Goal: Transaction & Acquisition: Purchase product/service

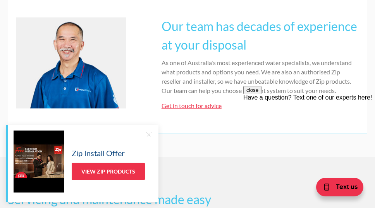
scroll to position [543, 0]
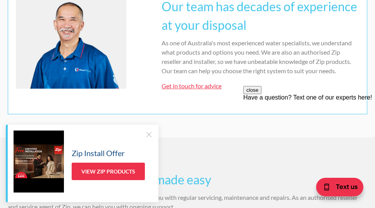
click at [150, 134] on div at bounding box center [149, 135] width 8 height 8
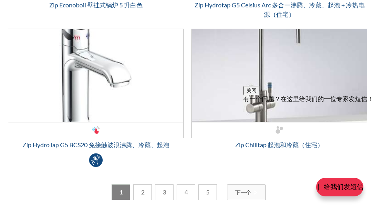
scroll to position [2821, 0]
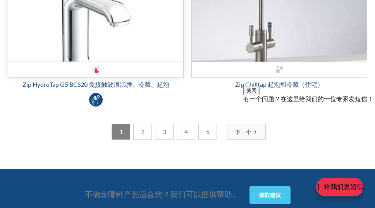
click at [90, 41] on img "电子邮件表格 3" at bounding box center [95, 15] width 175 height 93
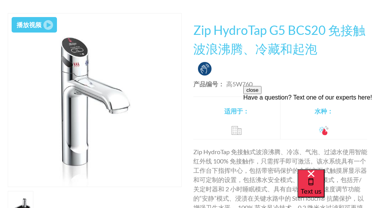
scroll to position [78, 0]
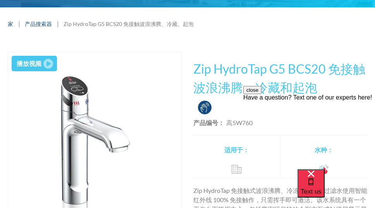
click at [30, 64] on div "播放视频" at bounding box center [29, 63] width 25 height 9
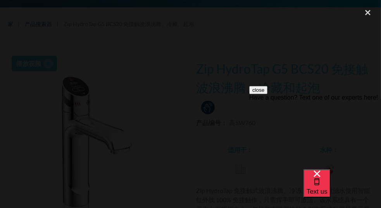
click at [267, 94] on button "close" at bounding box center [258, 90] width 18 height 8
click at [370, 16] on div "关闭灯箱" at bounding box center [368, 12] width 26 height 17
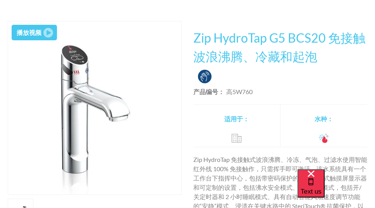
scroll to position [116, 0]
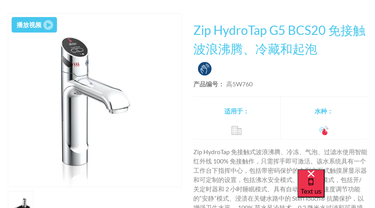
click at [36, 26] on div "播放视频" at bounding box center [29, 24] width 25 height 9
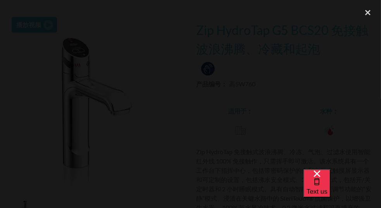
click at [119, 201] on div at bounding box center [190, 104] width 381 height 200
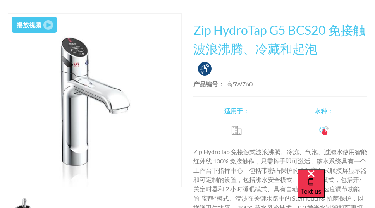
click at [40, 23] on div "播放视频" at bounding box center [29, 24] width 25 height 9
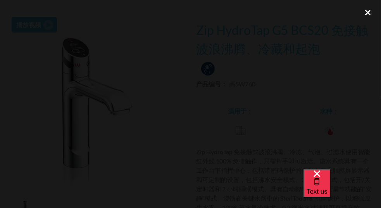
click at [364, 14] on div "关闭灯箱" at bounding box center [368, 12] width 26 height 17
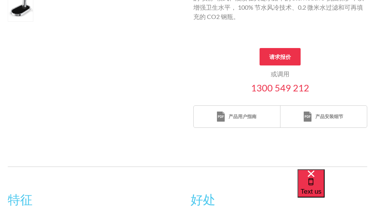
scroll to position [310, 0]
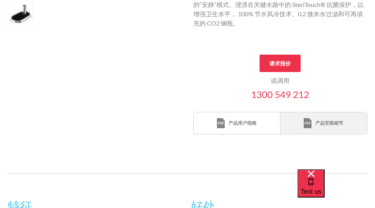
click at [329, 124] on div "产品安装细节" at bounding box center [330, 123] width 28 height 7
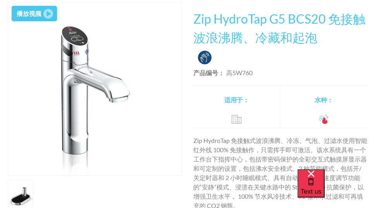
scroll to position [116, 0]
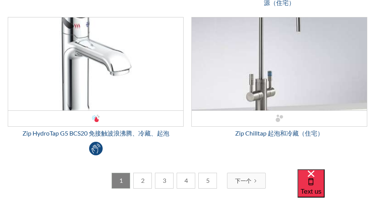
scroll to position [2860, 0]
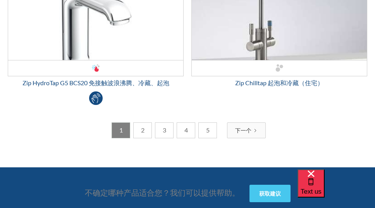
click at [245, 127] on div "下一个" at bounding box center [243, 130] width 16 height 8
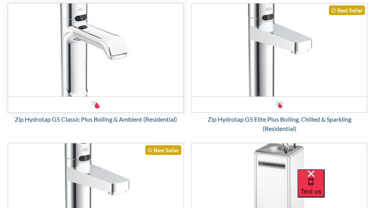
scroll to position [1724, 0]
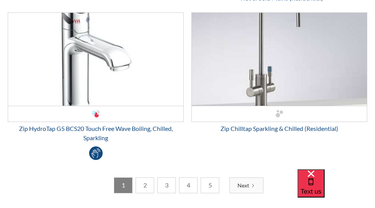
scroll to position [2830, 0]
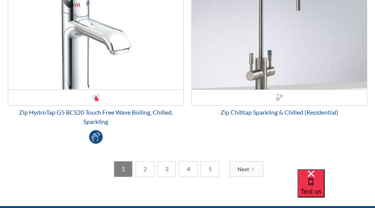
click at [247, 167] on div "Next" at bounding box center [244, 169] width 12 height 8
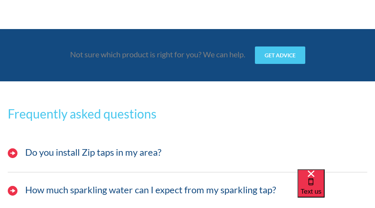
scroll to position [2869, 0]
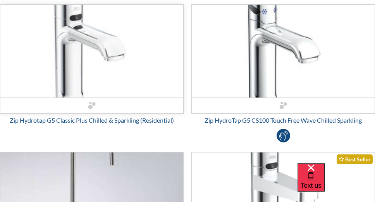
scroll to position [349, 0]
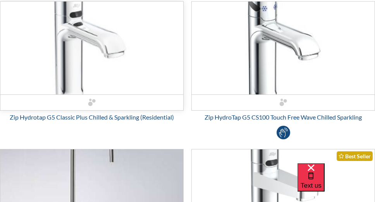
click at [84, 74] on img "Email Form 3" at bounding box center [91, 48] width 183 height 93
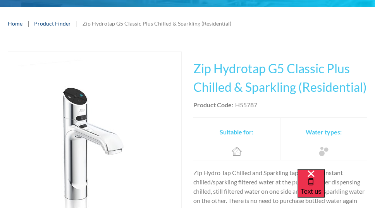
scroll to position [78, 0]
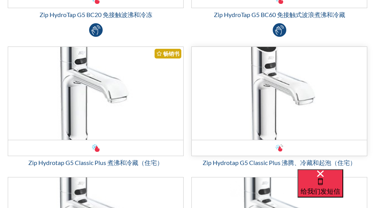
scroll to position [1318, 0]
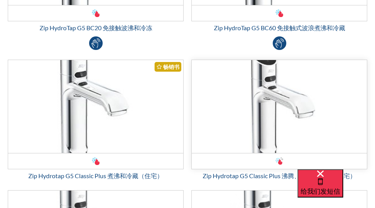
click at [275, 108] on img "电子邮件表格 3" at bounding box center [279, 106] width 175 height 93
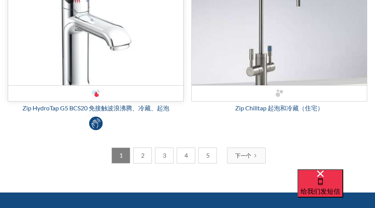
scroll to position [2830, 0]
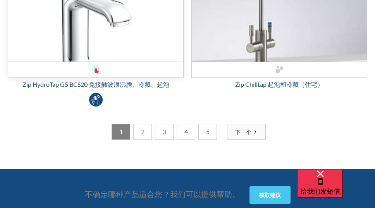
click at [115, 49] on img "Email Form 3" at bounding box center [95, 15] width 175 height 93
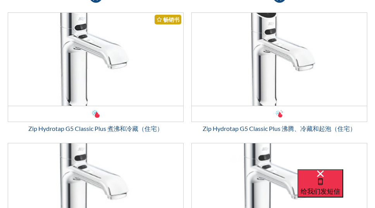
scroll to position [1385, 0]
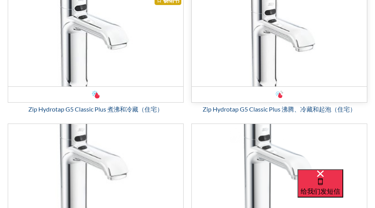
click at [303, 60] on img "Email Form 3" at bounding box center [279, 39] width 175 height 93
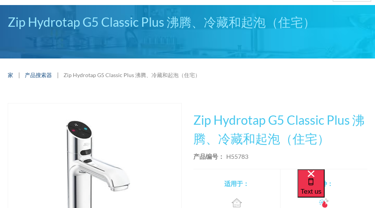
scroll to position [39, 0]
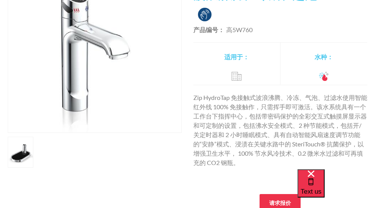
scroll to position [155, 0]
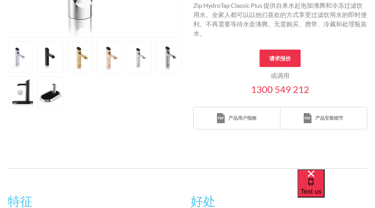
scroll to position [233, 0]
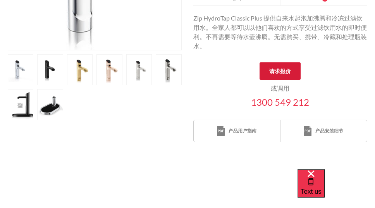
click at [284, 70] on link "请求报价" at bounding box center [280, 70] width 41 height 17
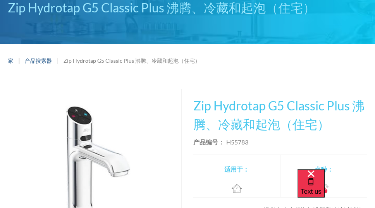
scroll to position [39, 0]
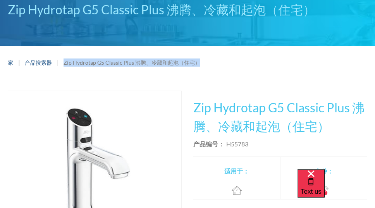
drag, startPoint x: 62, startPoint y: 62, endPoint x: 206, endPoint y: 62, distance: 144.2
click at [206, 62] on div "家 | 产品搜索器 | Zip Hydrotap G5 Classic Plus 沸腾、冷藏和起泡（住宅）" at bounding box center [188, 63] width 360 height 10
copy div "Zip Hydrotap G5 Classic Plus 沸腾、冷藏和起泡（住宅）"
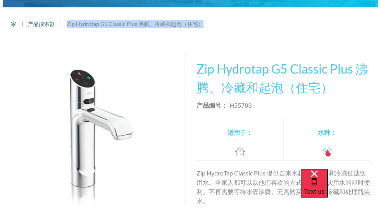
scroll to position [155, 0]
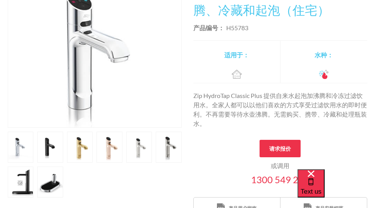
click at [122, 91] on img "打开灯箱" at bounding box center [94, 51] width 173 height 153
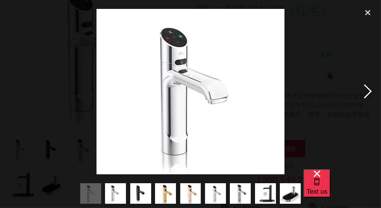
click at [364, 89] on div "下一张图片" at bounding box center [368, 91] width 26 height 175
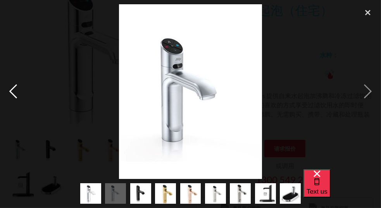
click at [16, 94] on div "上一张图片" at bounding box center [13, 91] width 26 height 175
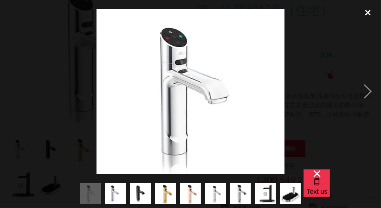
click at [368, 14] on div "关闭灯箱" at bounding box center [368, 12] width 26 height 17
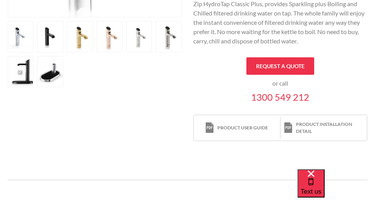
scroll to position [303, 0]
